Goal: Check status: Check status

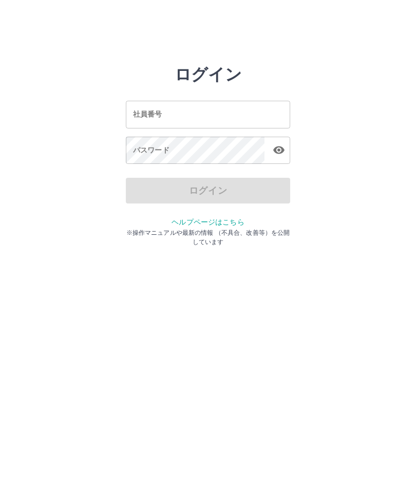
click at [208, 117] on input "社員番号" at bounding box center [208, 114] width 164 height 27
type input "*******"
click at [168, 145] on div "パスワード パスワード" at bounding box center [208, 151] width 164 height 29
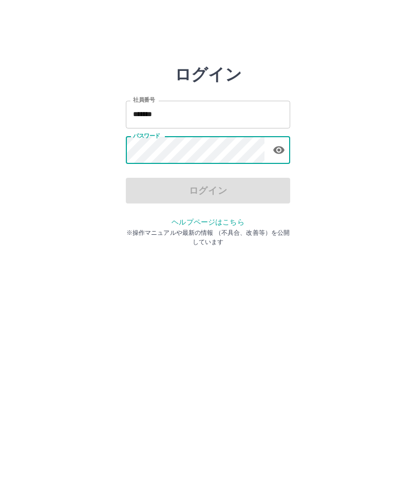
click at [281, 146] on icon "button" at bounding box center [279, 150] width 12 height 12
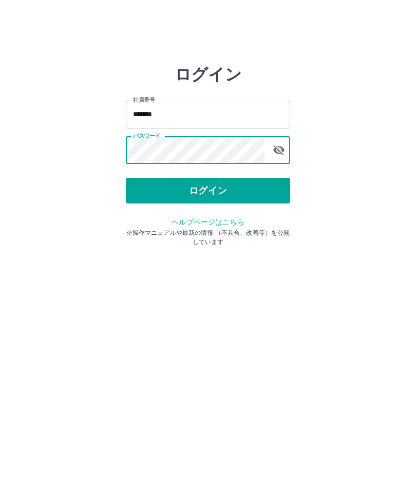
click at [198, 191] on button "ログイン" at bounding box center [208, 191] width 164 height 26
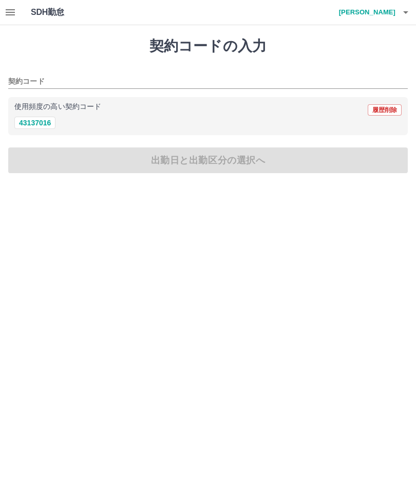
click at [8, 8] on icon "button" at bounding box center [10, 12] width 12 height 12
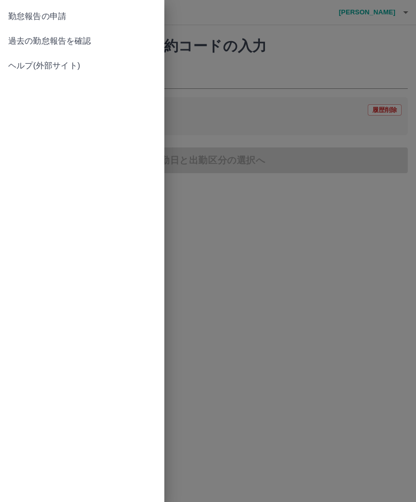
click at [19, 40] on span "過去の勤怠報告を確認" at bounding box center [82, 41] width 148 height 12
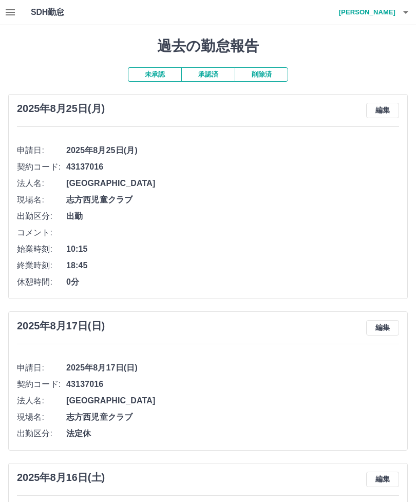
click at [201, 68] on button "承認済" at bounding box center [207, 74] width 53 height 14
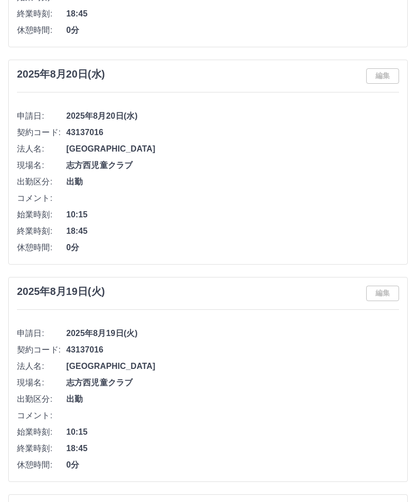
scroll to position [685, 0]
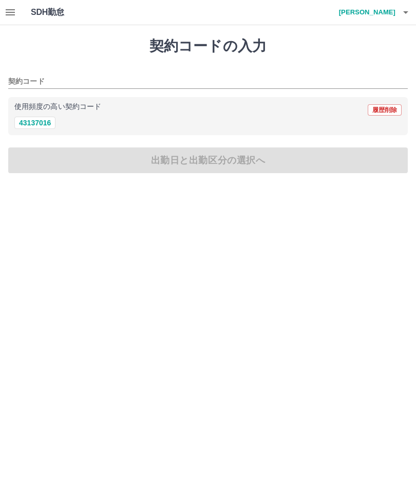
click at [398, 9] on button "button" at bounding box center [406, 12] width 21 height 25
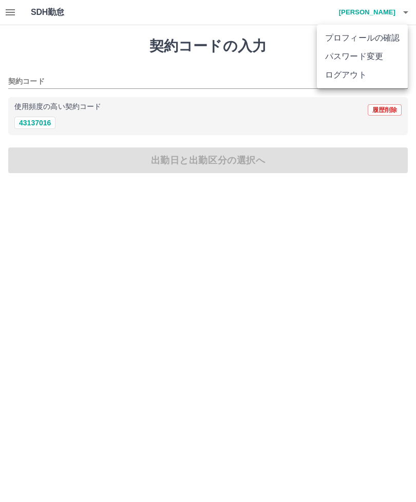
click at [349, 74] on li "ログアウト" at bounding box center [362, 75] width 91 height 18
